Goal: Use online tool/utility: Use online tool/utility

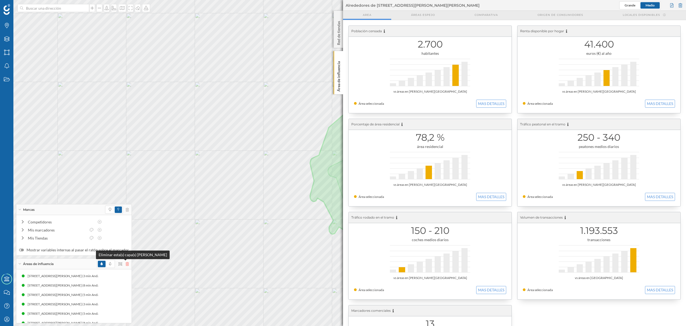
click at [126, 264] on icon at bounding box center [127, 264] width 3 height 4
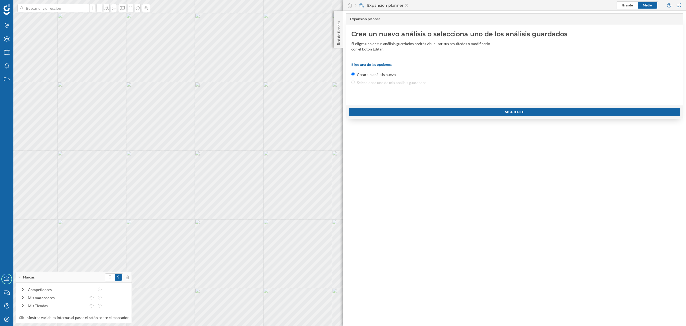
click at [337, 43] on p "Red de tiendas" at bounding box center [338, 32] width 5 height 26
click at [341, 45] on div "Red de tiendas" at bounding box center [338, 29] width 9 height 37
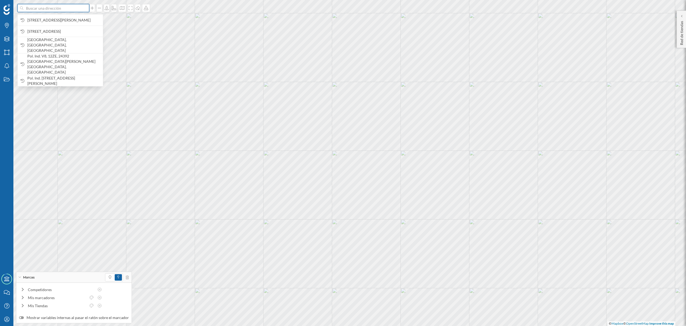
click at [74, 8] on input at bounding box center [53, 8] width 60 height 8
paste input "C. [STREET_ADDRESS][PERSON_NAME][PERSON_NAME]"
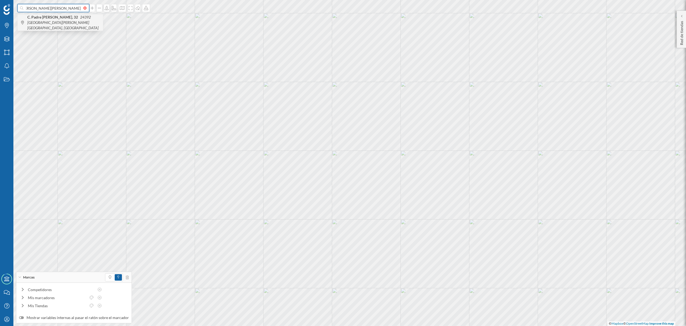
type input "C. [STREET_ADDRESS][PERSON_NAME][PERSON_NAME]"
click at [74, 20] on icon "24392 [GEOGRAPHIC_DATA][PERSON_NAME][GEOGRAPHIC_DATA], [GEOGRAPHIC_DATA]" at bounding box center [62, 22] width 71 height 15
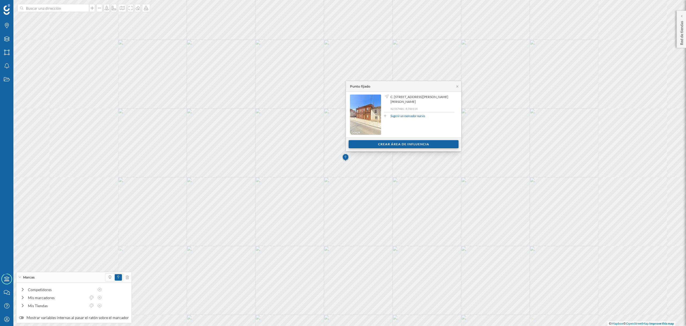
click at [374, 143] on div "Crear área de influencia" at bounding box center [404, 144] width 110 height 8
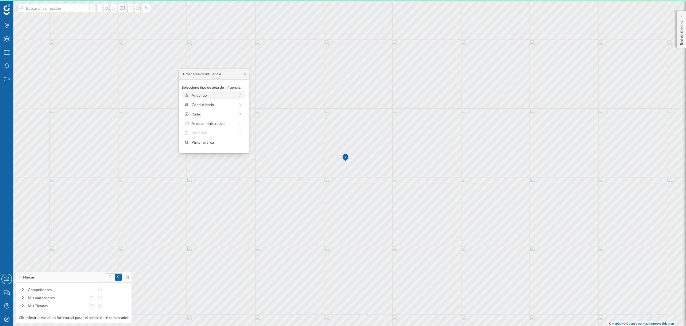
click at [200, 94] on div "Andando" at bounding box center [214, 95] width 44 height 6
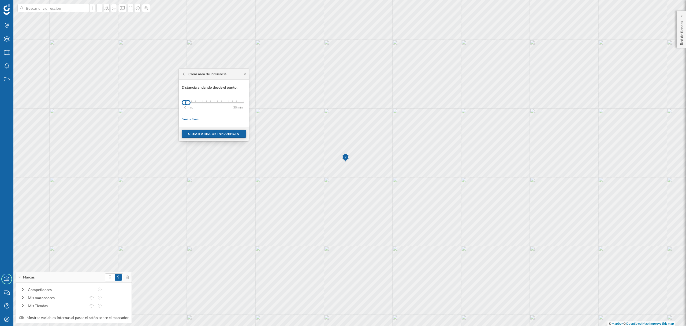
click at [198, 132] on div "Crear área de influencia" at bounding box center [214, 134] width 64 height 8
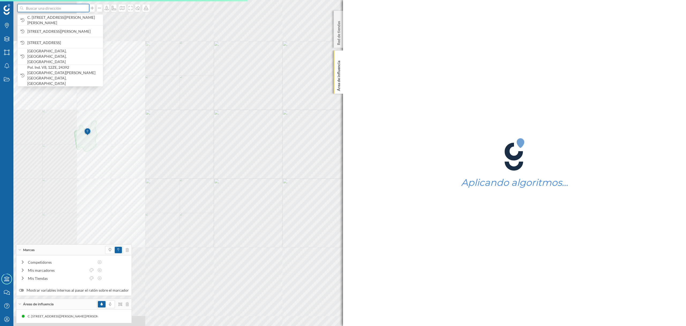
click at [44, 12] on input at bounding box center [53, 8] width 60 height 8
click at [49, 17] on span "C. [STREET_ADDRESS][PERSON_NAME][PERSON_NAME]" at bounding box center [63, 20] width 73 height 11
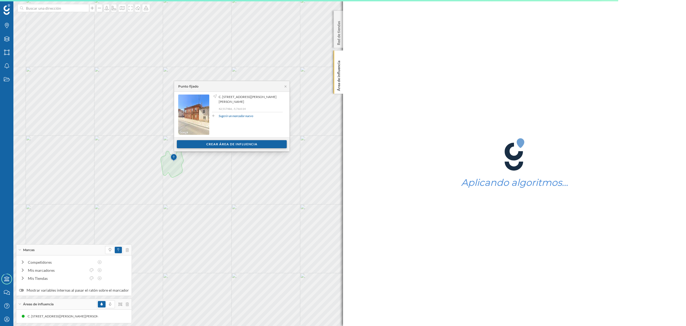
click at [235, 141] on div "Crear área de influencia" at bounding box center [232, 144] width 110 height 8
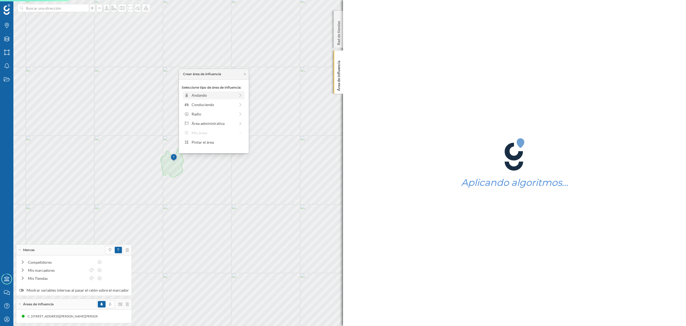
click at [205, 98] on div "Andando" at bounding box center [214, 95] width 44 height 6
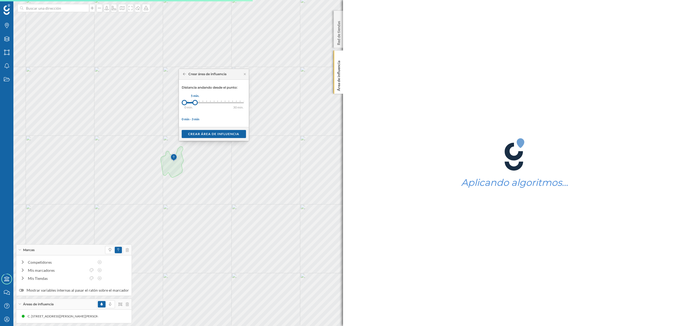
drag, startPoint x: 189, startPoint y: 103, endPoint x: 195, endPoint y: 104, distance: 6.5
click at [195, 104] on div at bounding box center [195, 102] width 5 height 5
click at [207, 130] on div "Crear área de influencia" at bounding box center [214, 134] width 57 height 8
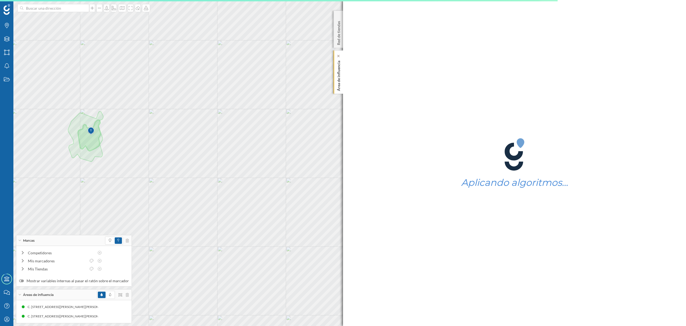
click at [337, 78] on p "Área de influencia" at bounding box center [338, 74] width 5 height 32
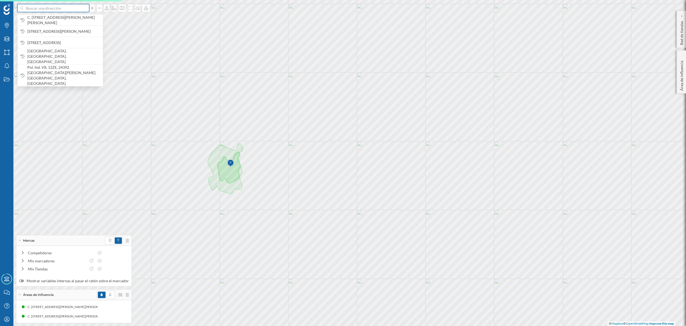
click at [77, 8] on input at bounding box center [53, 8] width 60 height 8
click at [79, 20] on span "C. [STREET_ADDRESS][PERSON_NAME][PERSON_NAME]" at bounding box center [63, 20] width 73 height 11
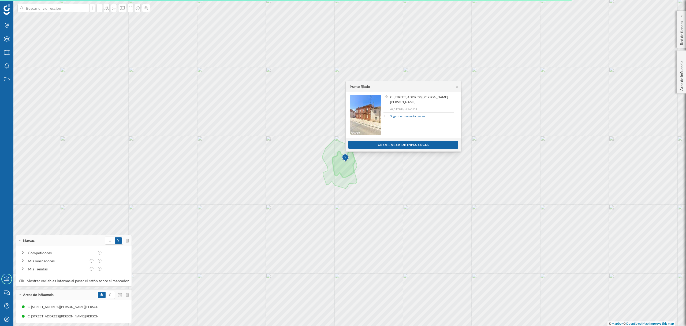
click at [380, 150] on div "Ver clientes Crear área de influencia" at bounding box center [403, 145] width 115 height 14
click at [368, 145] on div "Crear área de influencia" at bounding box center [404, 144] width 110 height 8
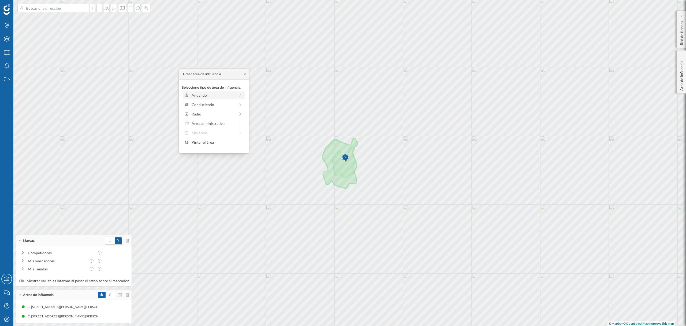
click at [224, 95] on div "Andando" at bounding box center [214, 95] width 44 height 6
drag, startPoint x: 191, startPoint y: 101, endPoint x: 206, endPoint y: 101, distance: 14.8
click at [206, 101] on div at bounding box center [204, 102] width 5 height 5
click at [203, 131] on div "Crear área de influencia" at bounding box center [214, 134] width 64 height 8
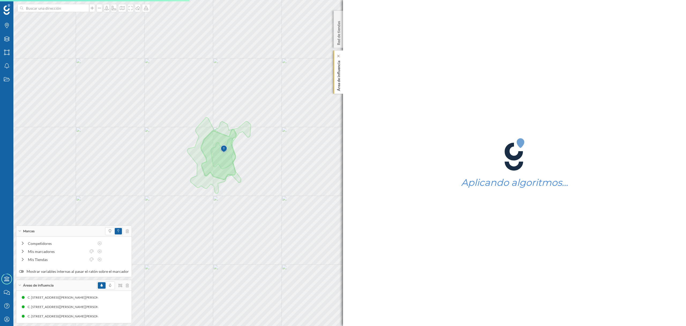
click at [337, 90] on p "Área de influencia" at bounding box center [338, 74] width 5 height 32
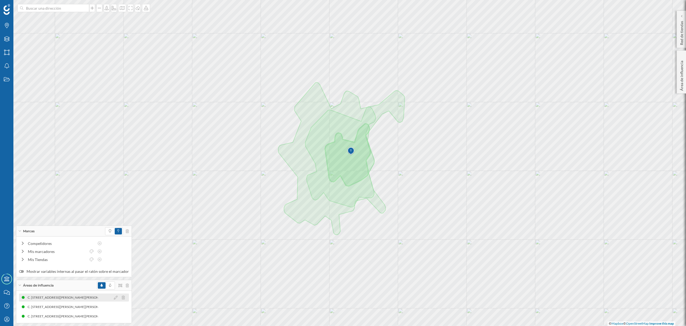
click at [75, 300] on div "C. [STREET_ADDRESS][PERSON_NAME][PERSON_NAME] (3 min Andando) C. [STREET_ADDRES…" at bounding box center [74, 297] width 110 height 8
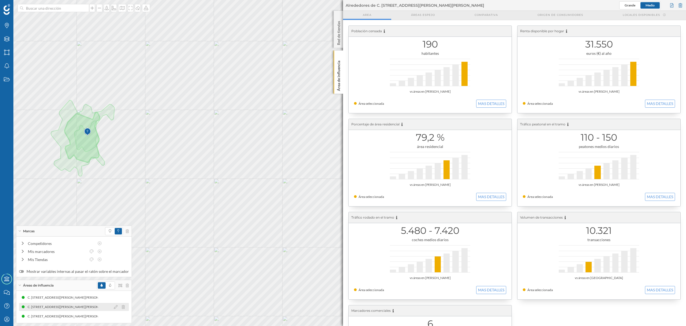
click at [90, 306] on div "C. [STREET_ADDRESS][PERSON_NAME][PERSON_NAME] (5 min Andando)" at bounding box center [83, 306] width 110 height 5
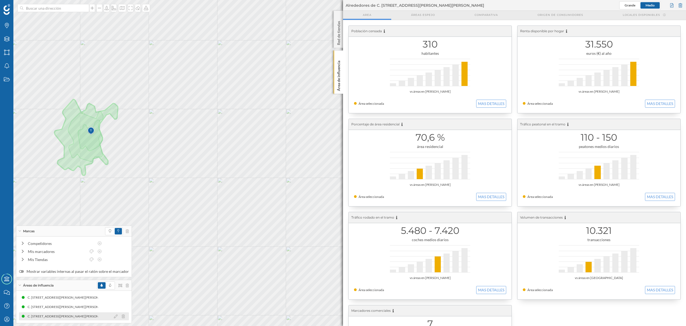
click at [81, 316] on div "C. [STREET_ADDRESS][PERSON_NAME][PERSON_NAME] (8 min Andando)" at bounding box center [83, 315] width 110 height 5
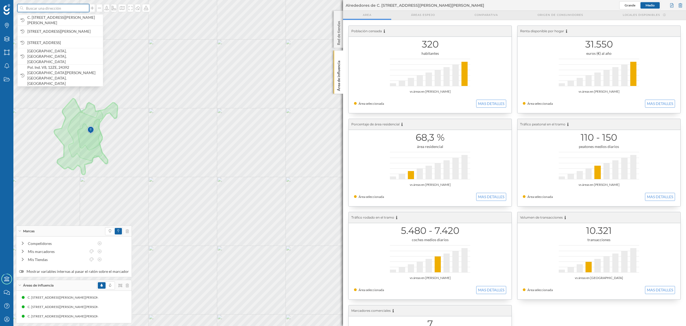
click at [76, 12] on input at bounding box center [53, 8] width 60 height 8
click at [75, 23] on span "C. [STREET_ADDRESS][PERSON_NAME][PERSON_NAME]" at bounding box center [63, 20] width 73 height 11
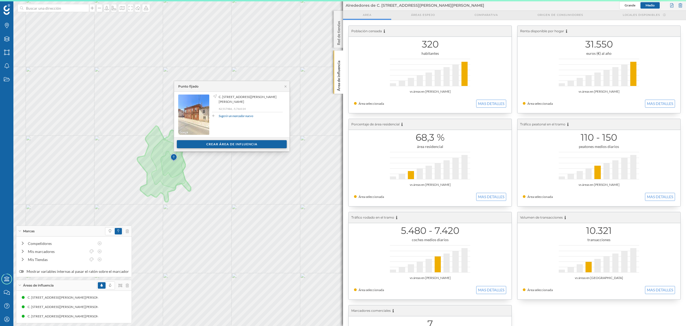
click at [242, 143] on div "Crear área de influencia" at bounding box center [232, 144] width 110 height 8
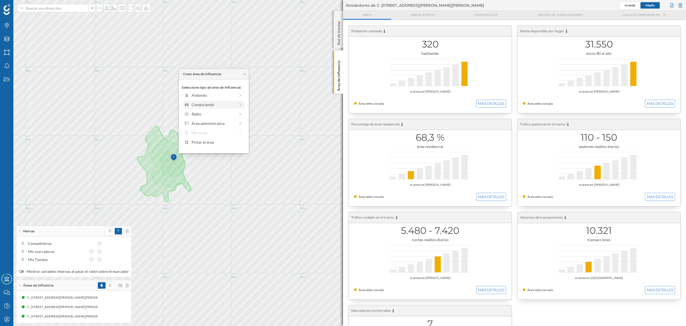
click at [203, 101] on div "Conduciendo" at bounding box center [214, 105] width 62 height 8
drag, startPoint x: 193, startPoint y: 104, endPoint x: 210, endPoint y: 107, distance: 17.5
click at [210, 107] on div "Distancia conduciendo desde el punto: 0 min. 3 min. 5 min. 7 min. 10 min. 12 mi…" at bounding box center [214, 108] width 64 height 46
drag, startPoint x: 195, startPoint y: 102, endPoint x: 204, endPoint y: 103, distance: 8.9
click at [204, 103] on div at bounding box center [203, 102] width 5 height 5
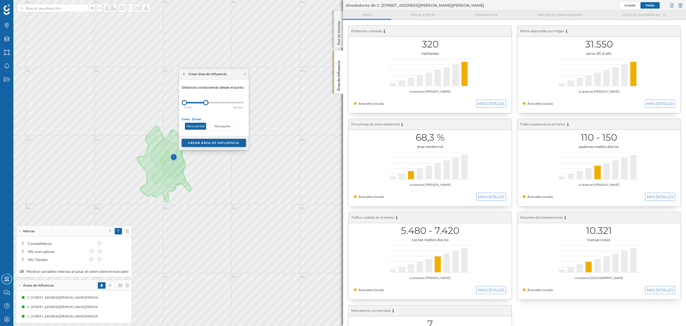
click at [207, 142] on div "Crear área de influencia" at bounding box center [214, 143] width 64 height 8
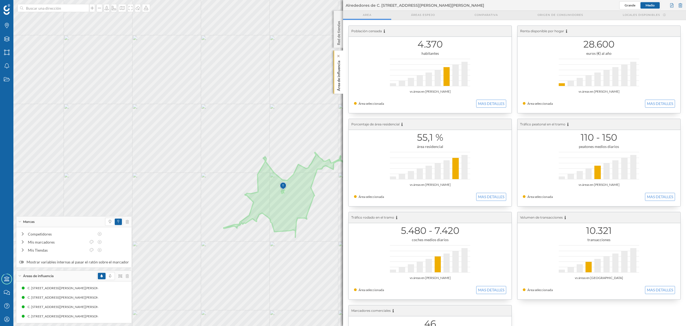
click at [340, 88] on p "Área de influencia" at bounding box center [338, 74] width 5 height 32
